Goal: Task Accomplishment & Management: Manage account settings

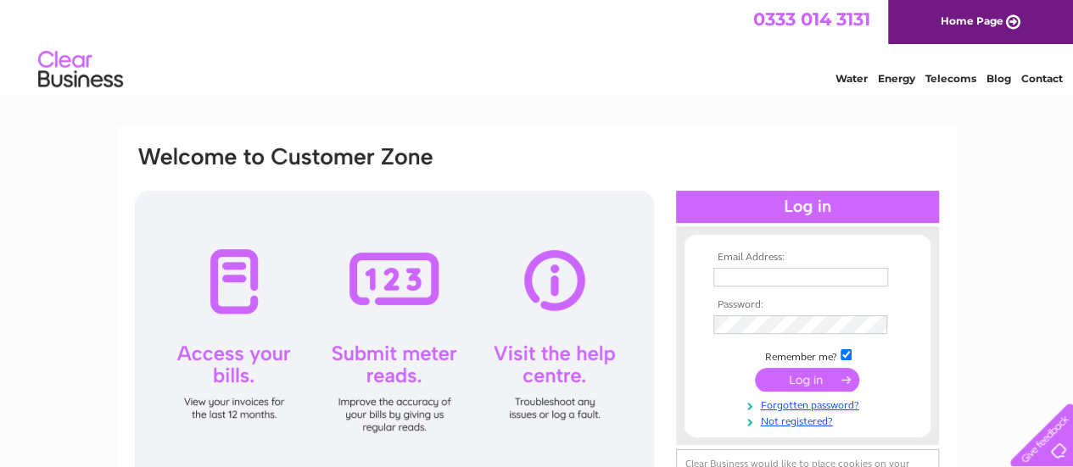
type input "info@islandspiritwhisky.com"
click at [796, 377] on input "submit" at bounding box center [807, 380] width 104 height 24
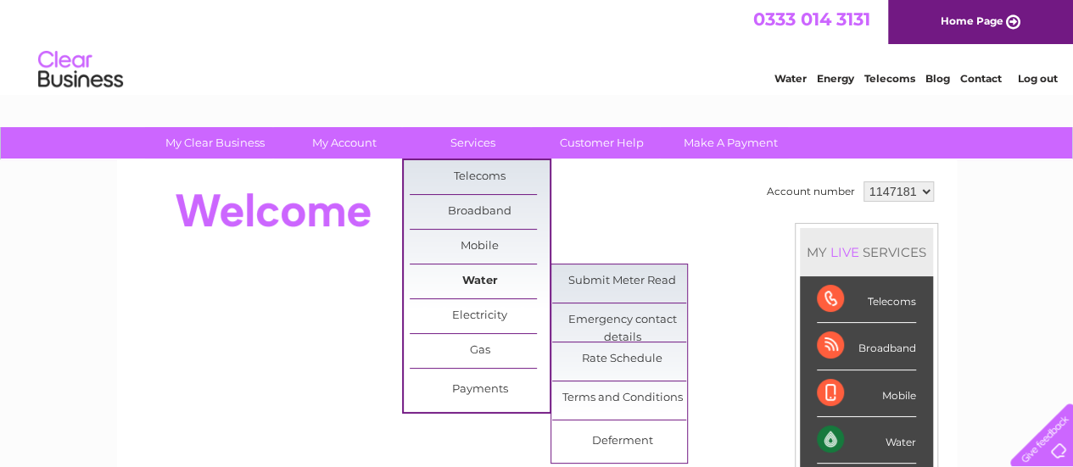
click at [481, 273] on link "Water" at bounding box center [480, 282] width 140 height 34
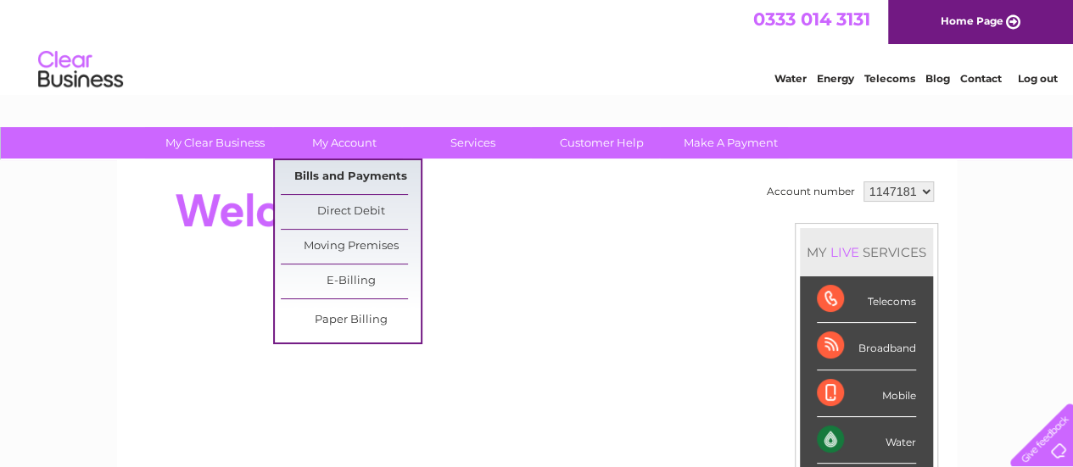
click at [348, 171] on link "Bills and Payments" at bounding box center [351, 177] width 140 height 34
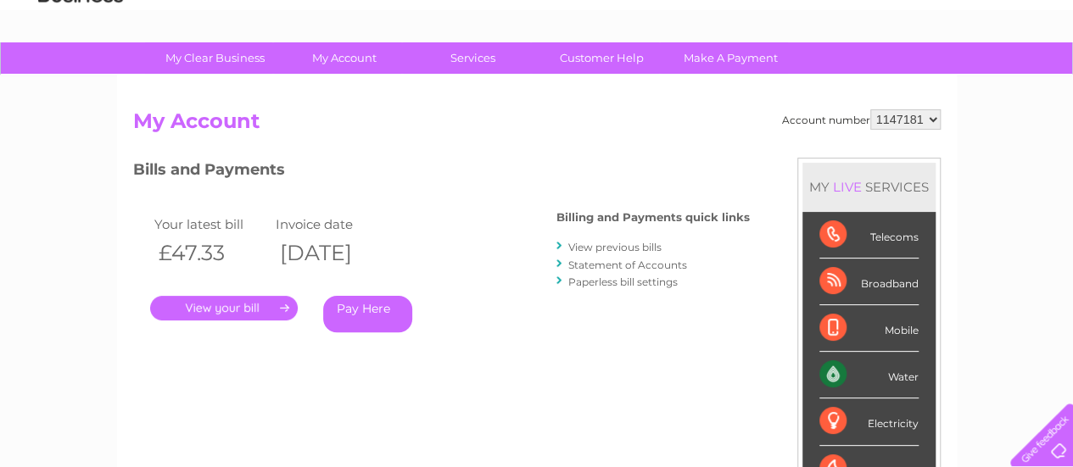
scroll to position [170, 0]
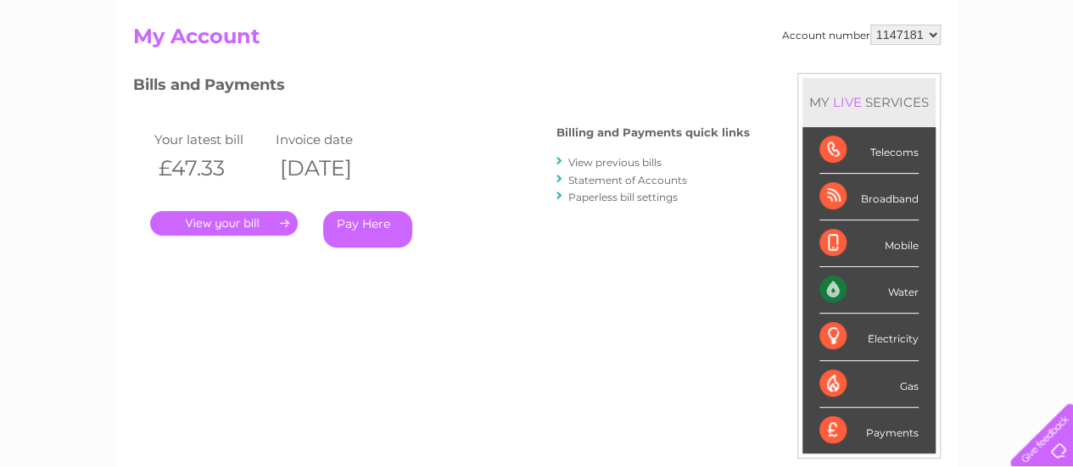
click at [248, 216] on link "." at bounding box center [224, 223] width 148 height 25
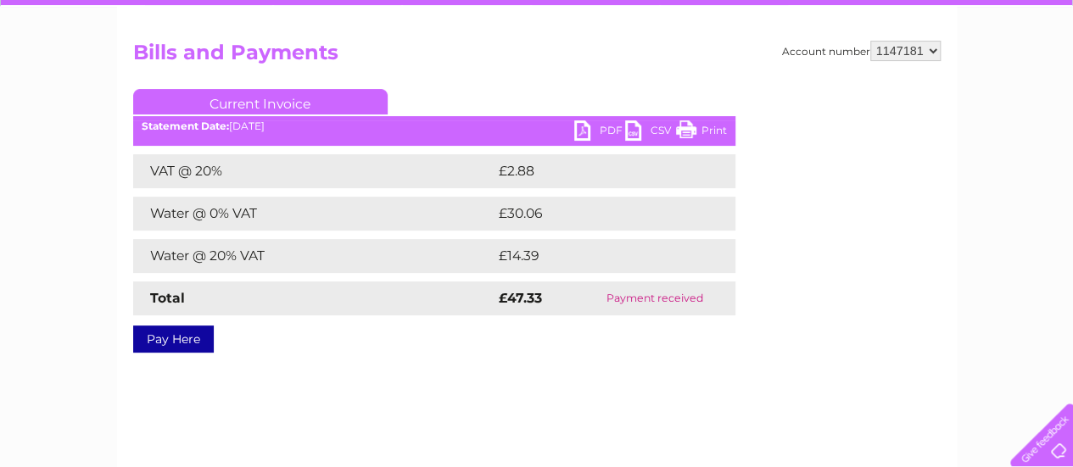
scroll to position [170, 0]
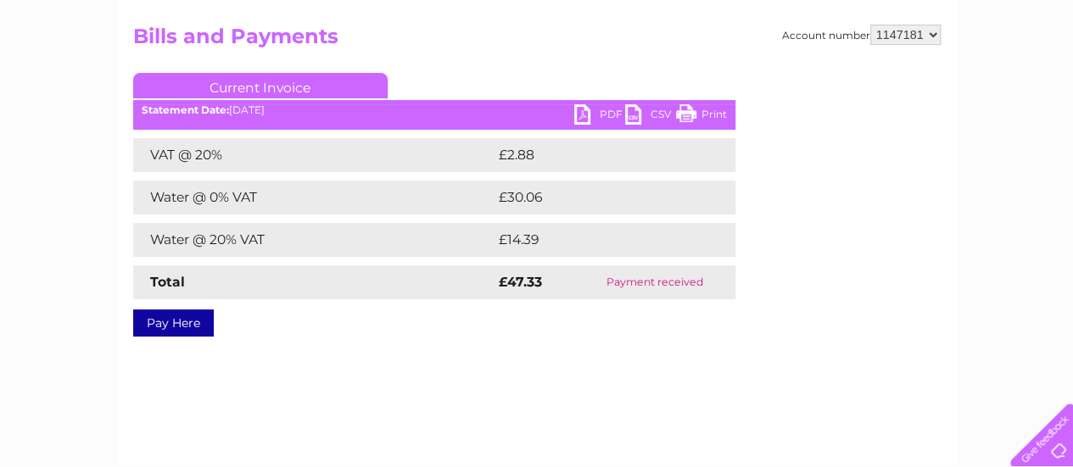
click at [588, 118] on link "PDF" at bounding box center [599, 116] width 51 height 25
